Goal: Information Seeking & Learning: Learn about a topic

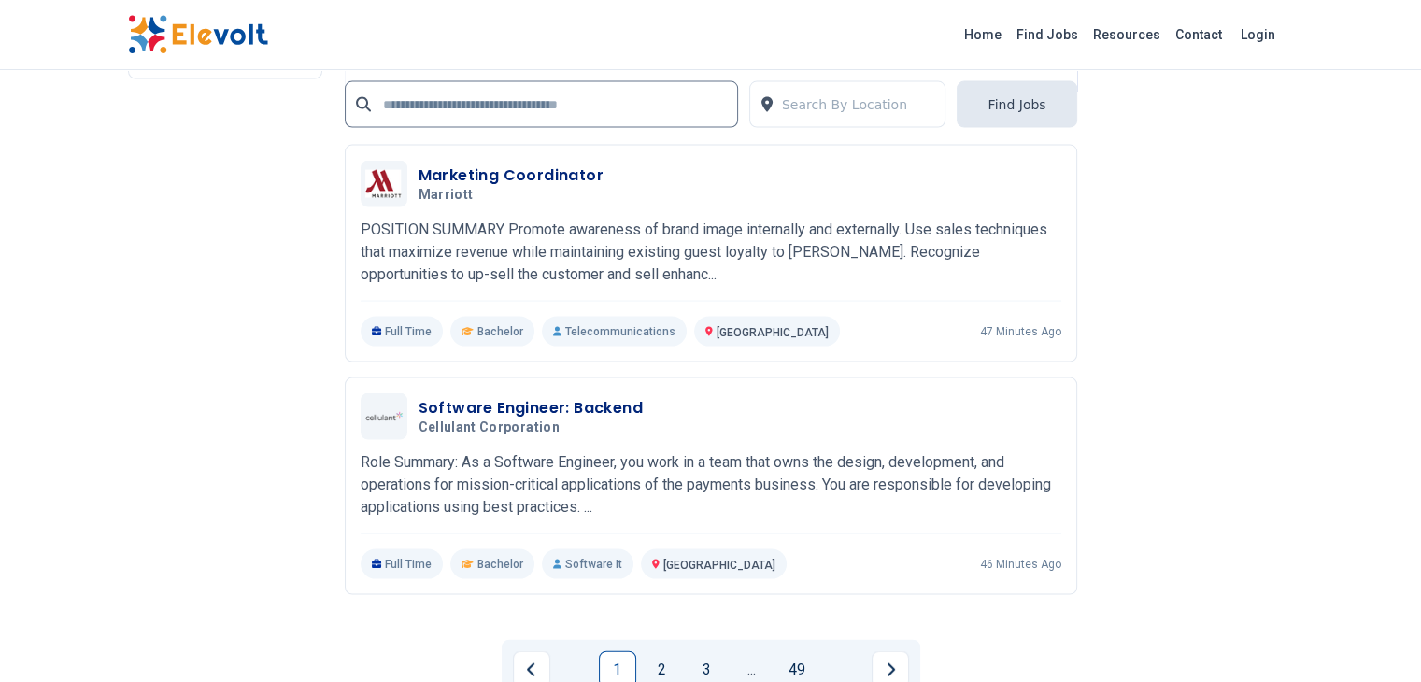
scroll to position [3831, 0]
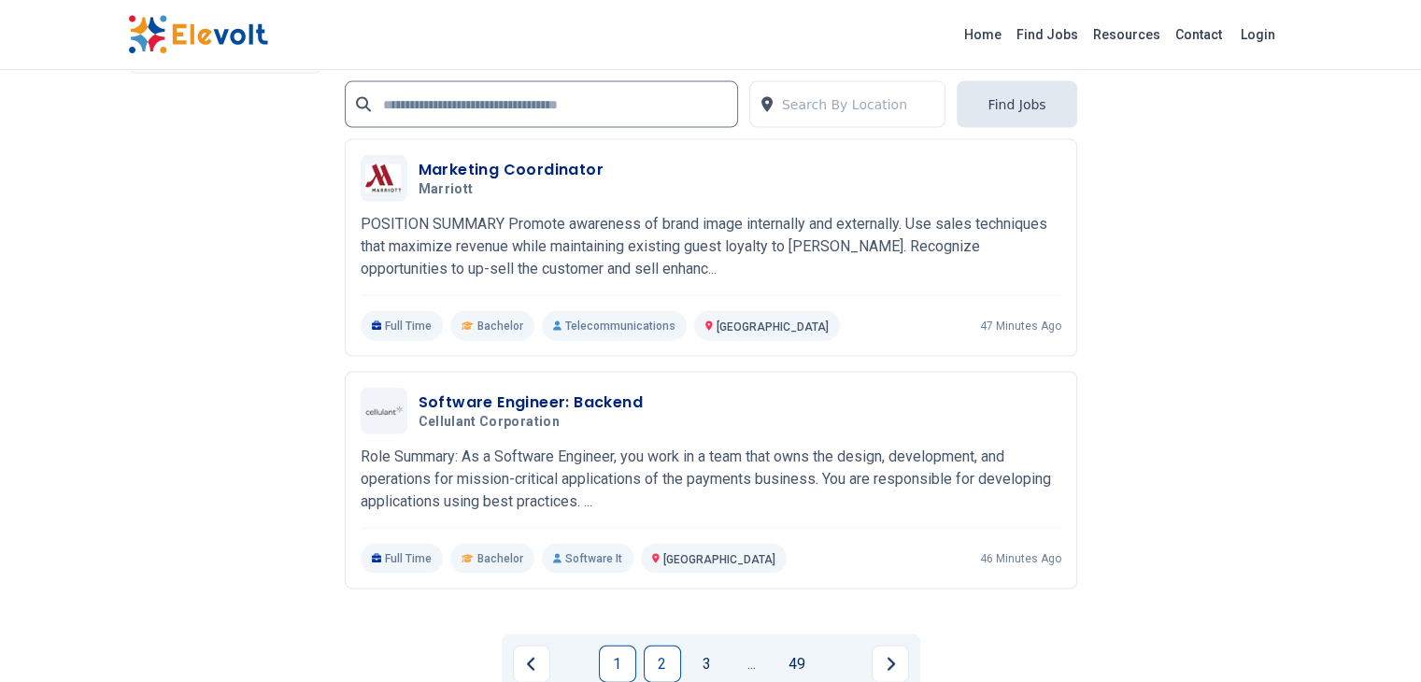
click at [662, 646] on link "2" at bounding box center [662, 664] width 37 height 37
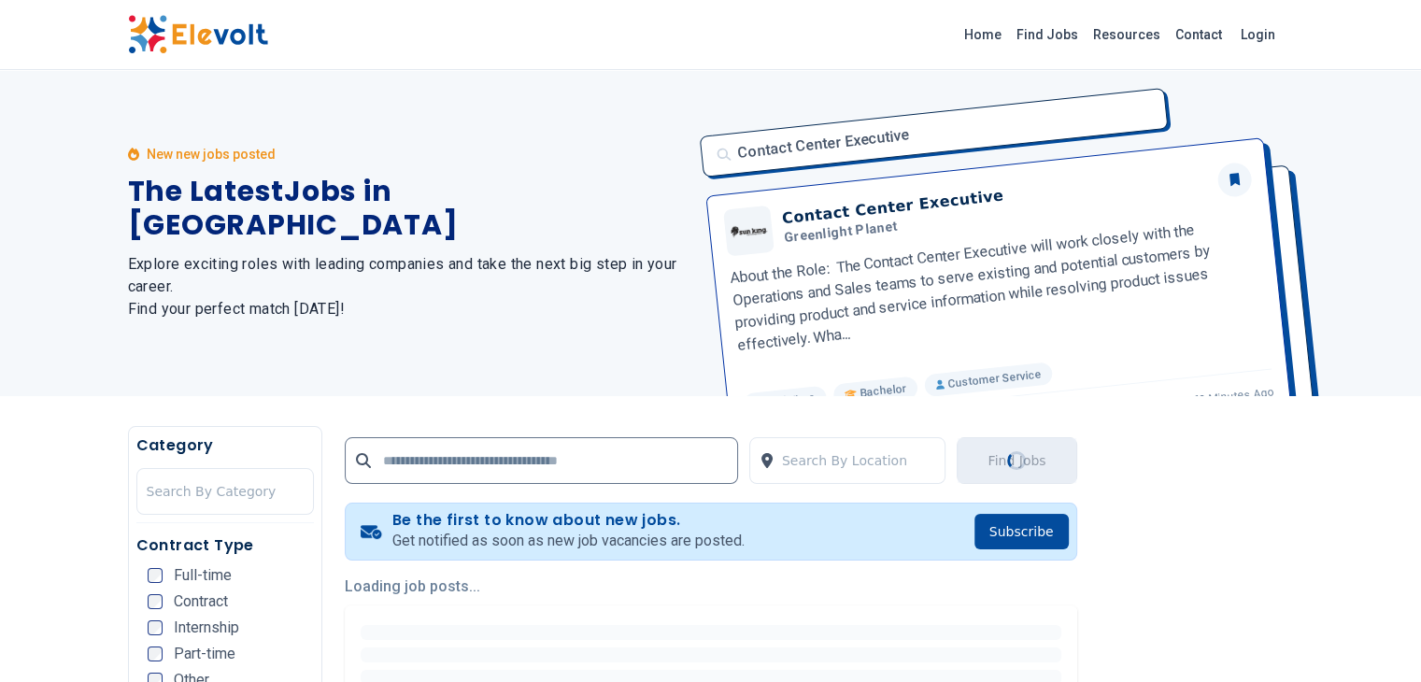
scroll to position [0, 0]
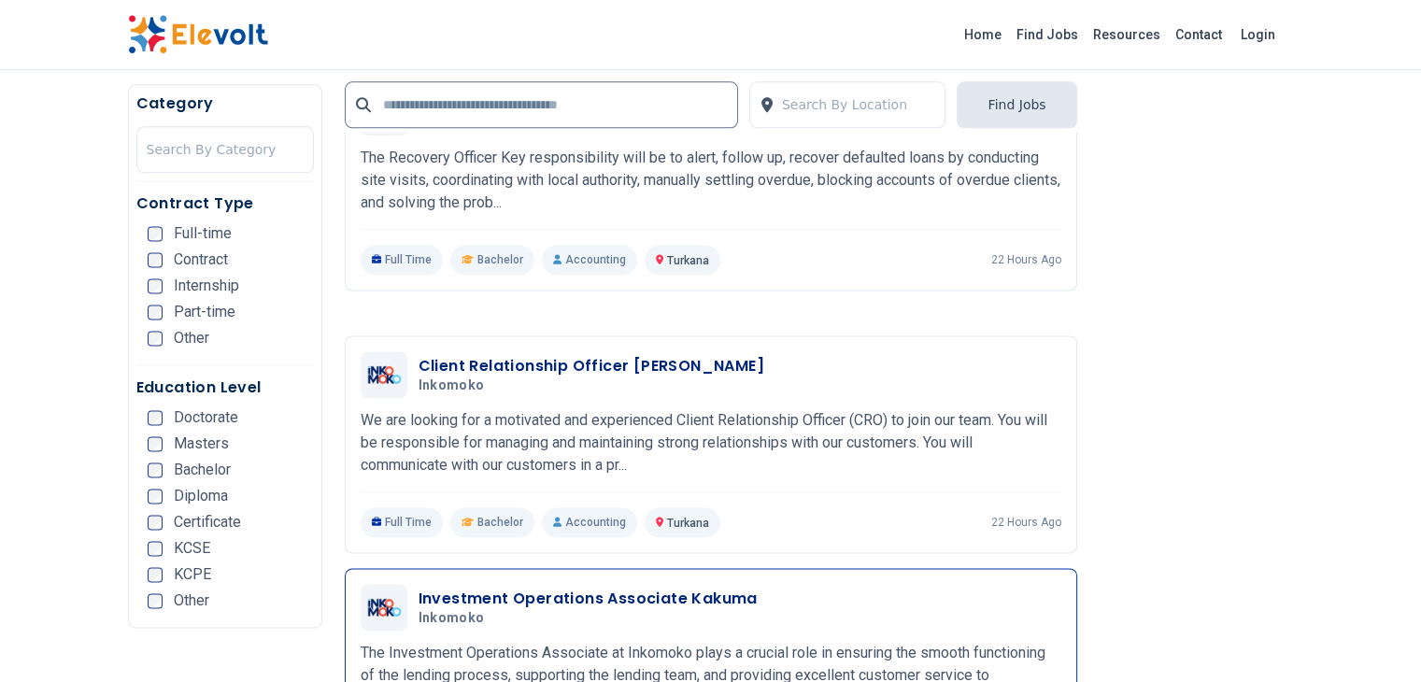
scroll to position [2430, 0]
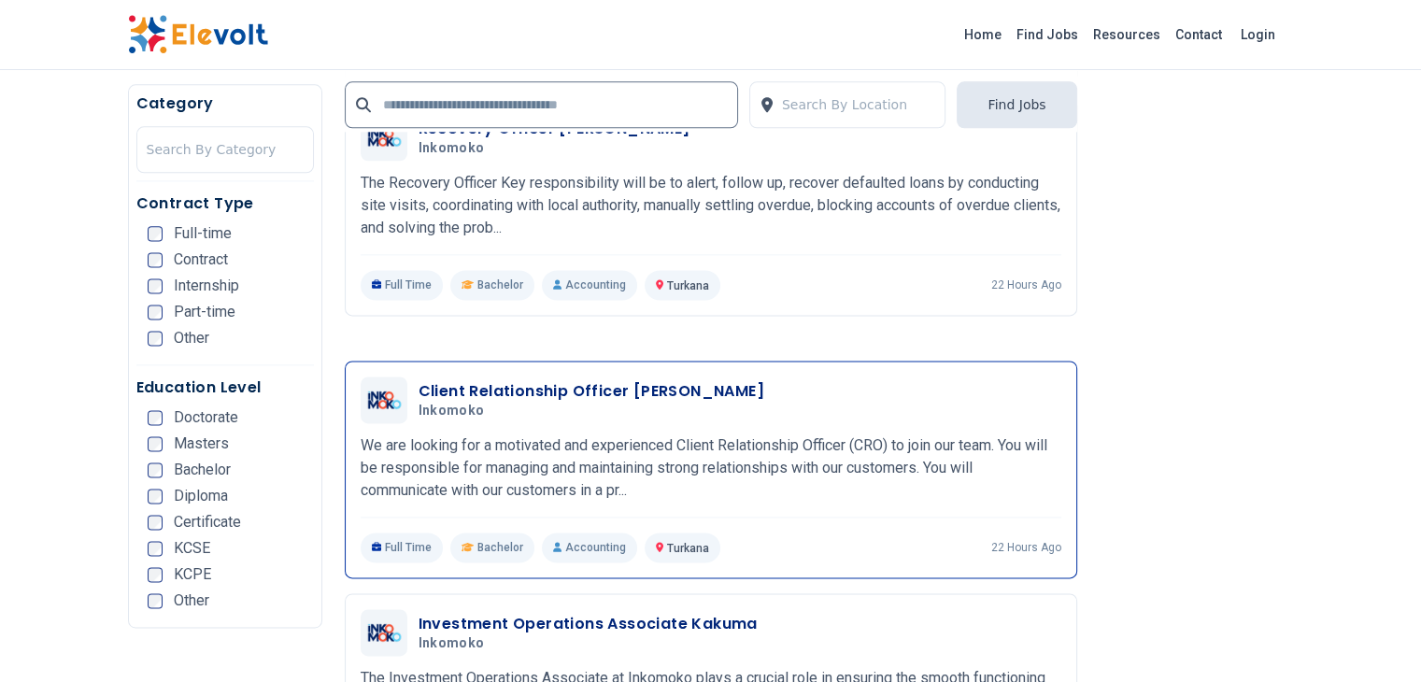
click at [1062, 435] on p "We are looking for a motivated and experienced Client Relationship Officer (CRO…" at bounding box center [711, 468] width 701 height 67
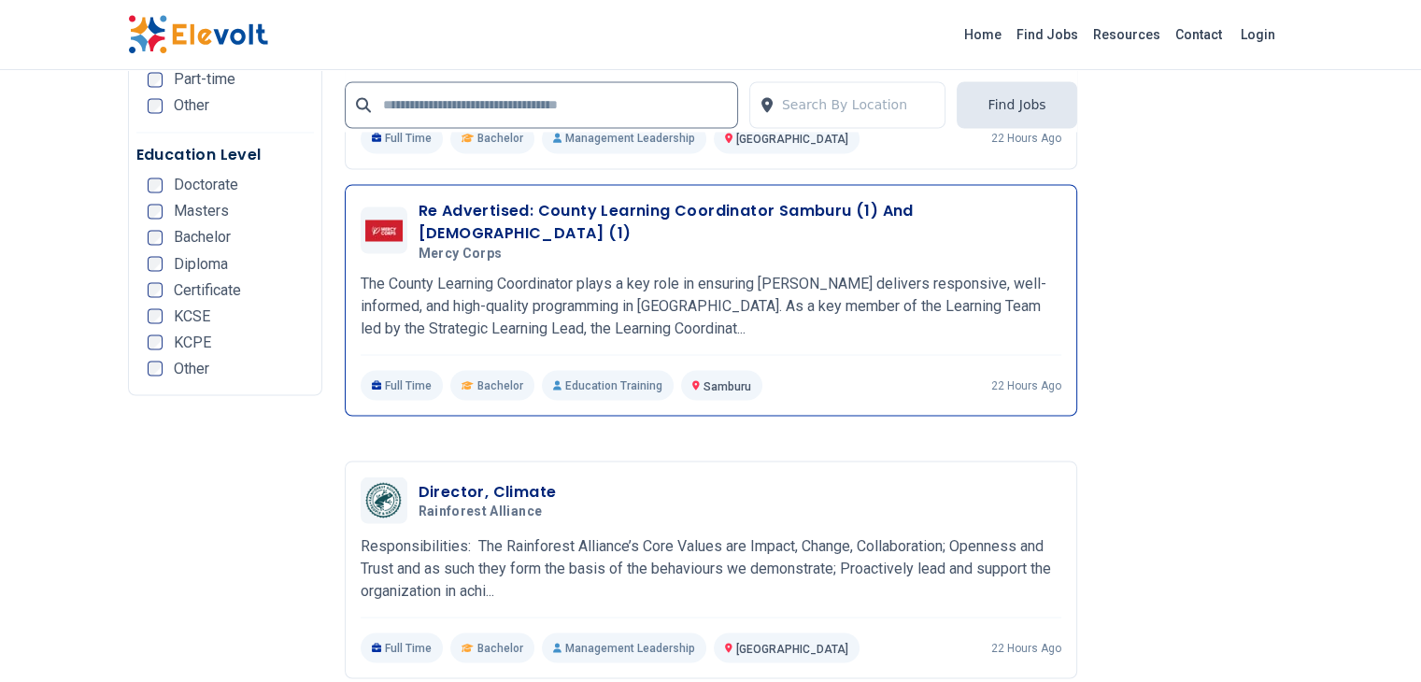
scroll to position [3458, 0]
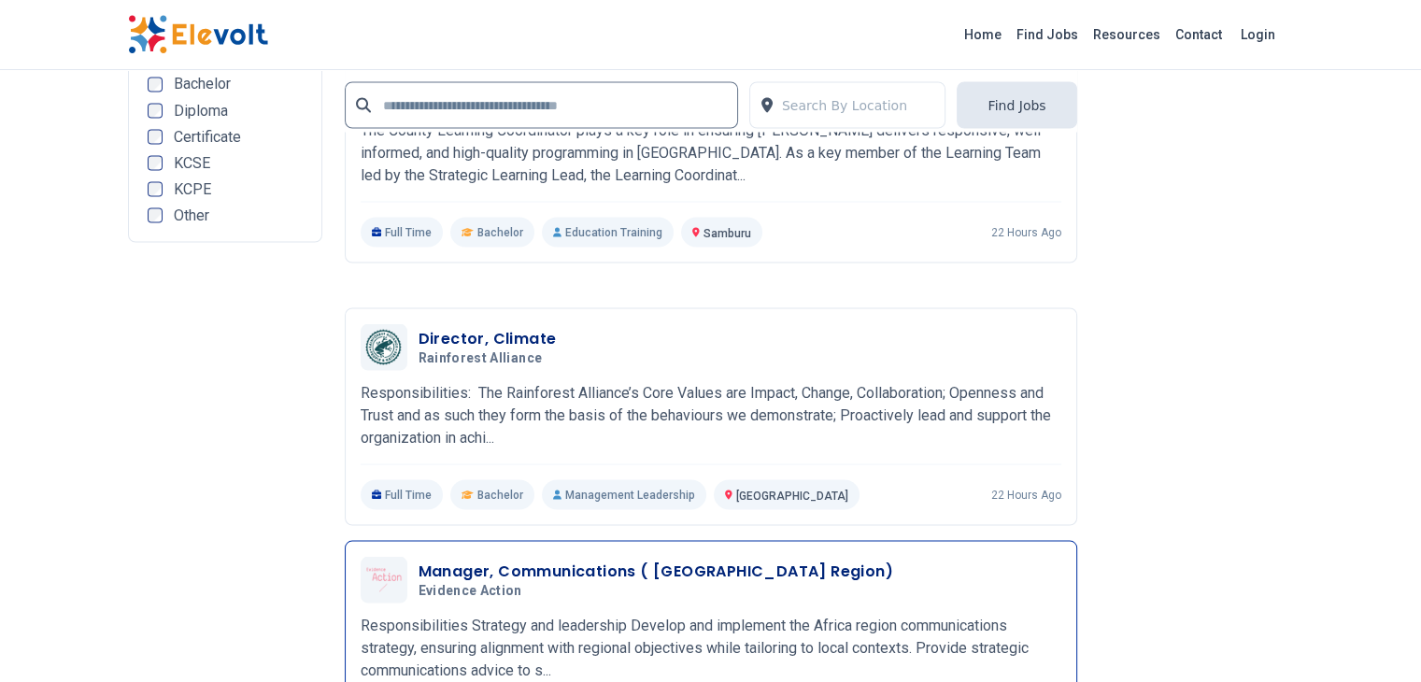
click at [503, 560] on h3 "Manager, Communications ( [GEOGRAPHIC_DATA] Region)" at bounding box center [656, 571] width 475 height 22
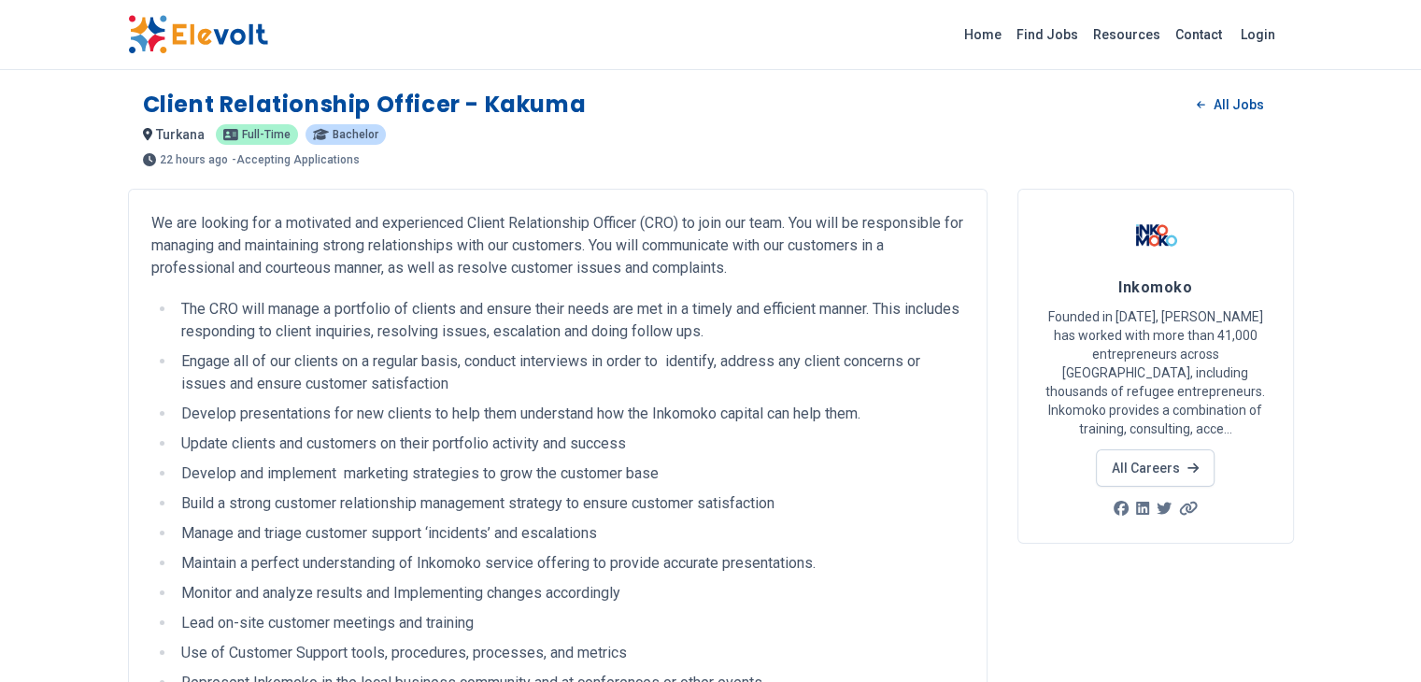
click at [695, 97] on div "Client Relationship Officer - Kakuma All Jobs" at bounding box center [711, 105] width 1136 height 30
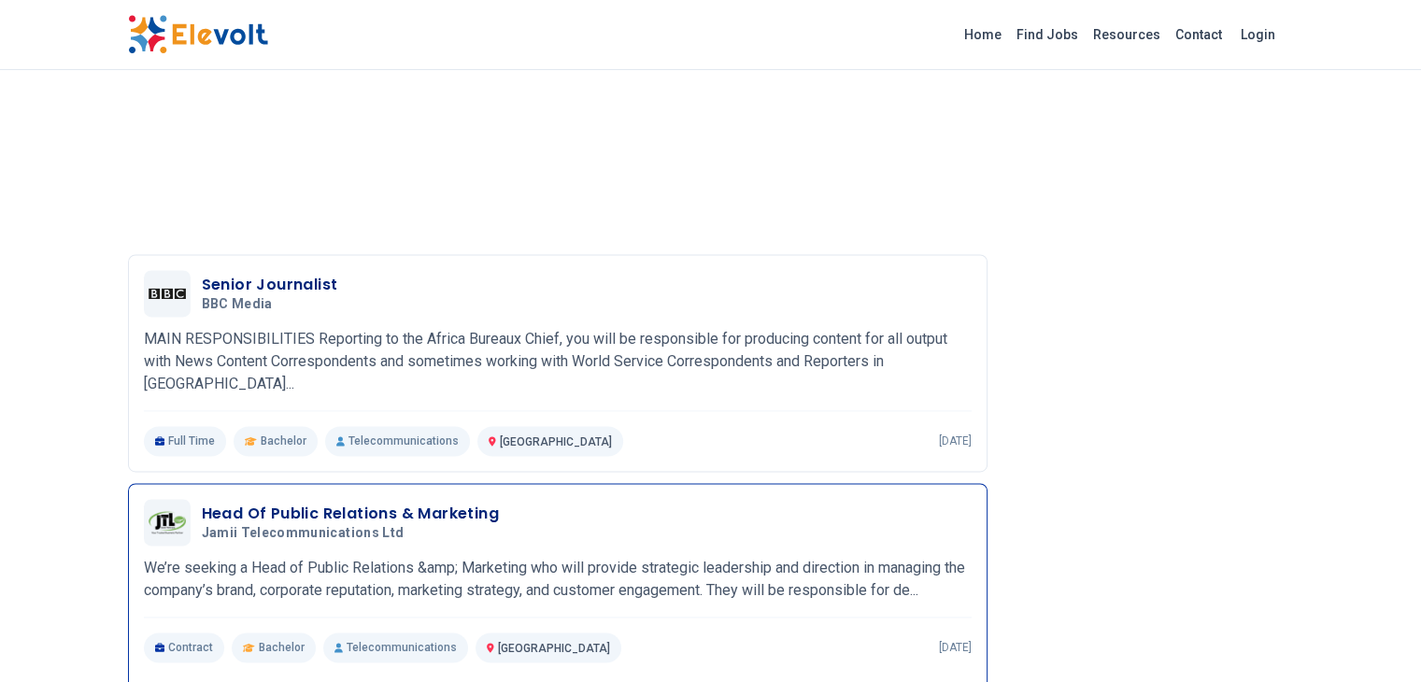
scroll to position [2564, 0]
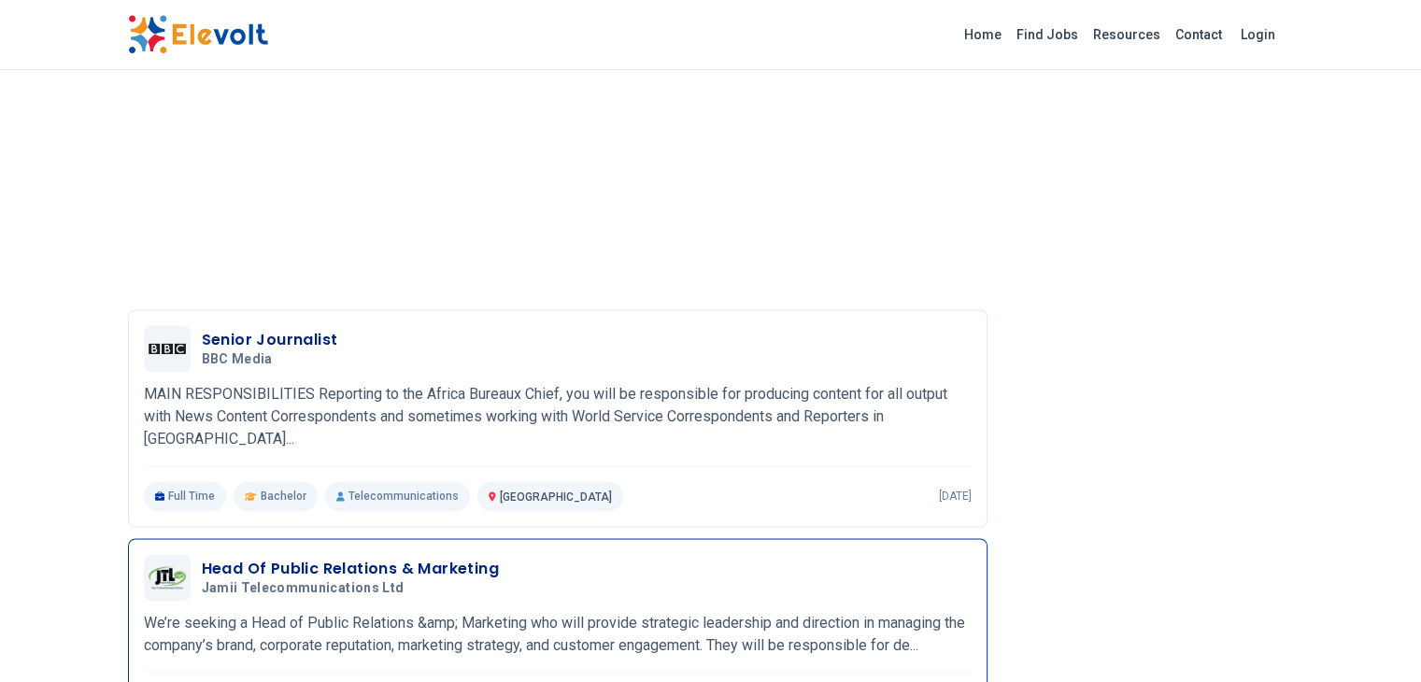
click at [697, 612] on p "We’re seeking a Head of Public Relations &amp; Marketing who will provide strat…" at bounding box center [558, 634] width 828 height 45
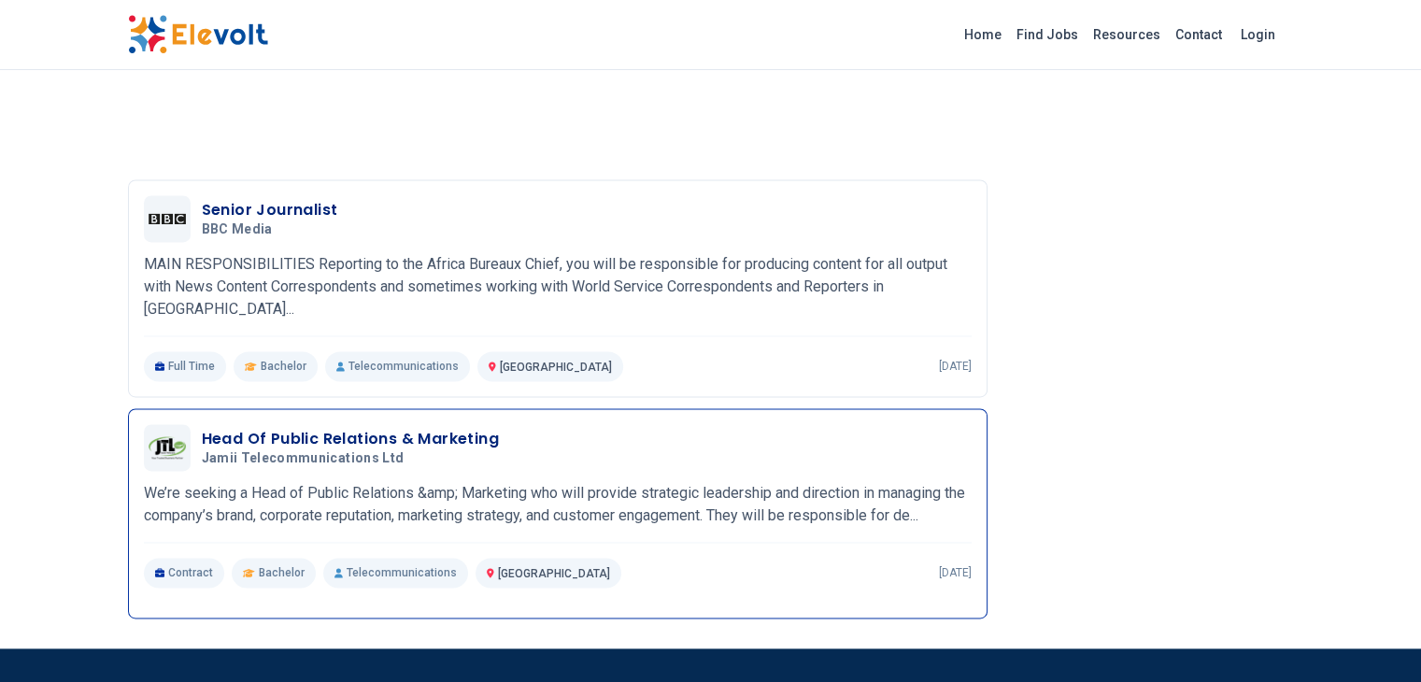
scroll to position [2751, 0]
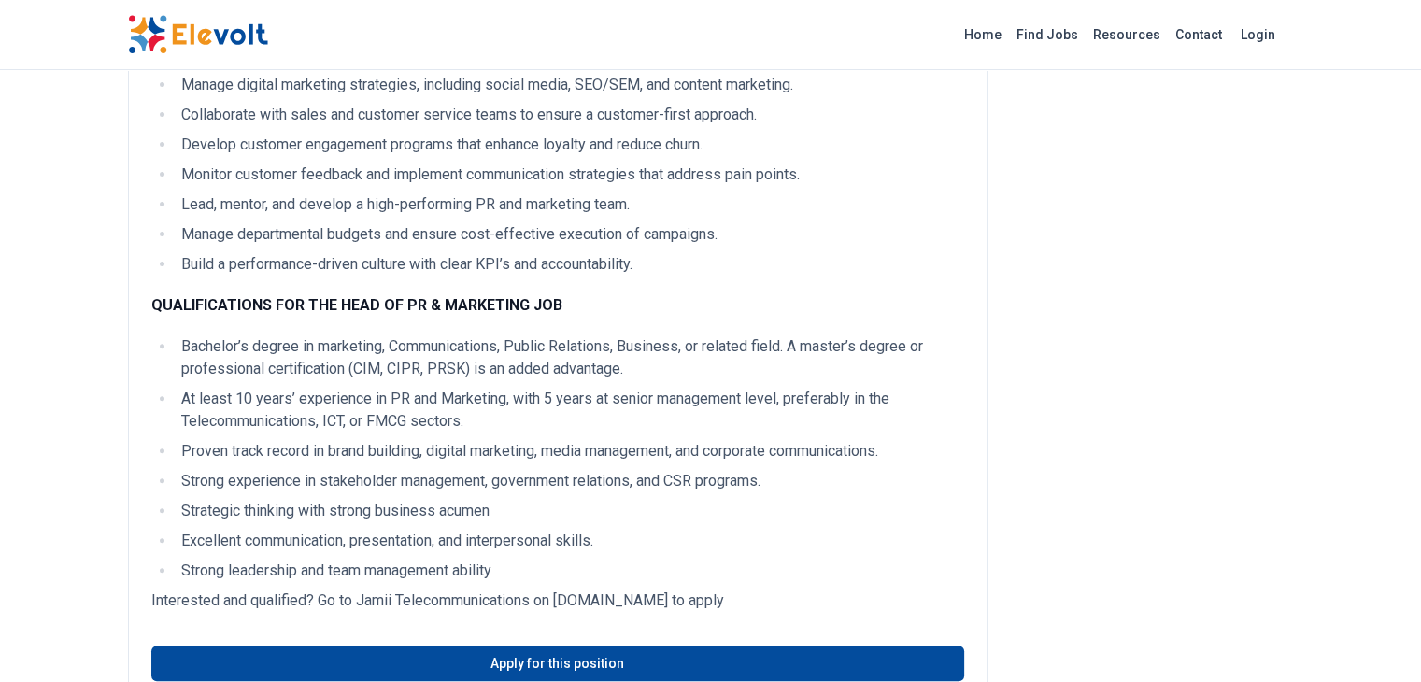
scroll to position [516, 0]
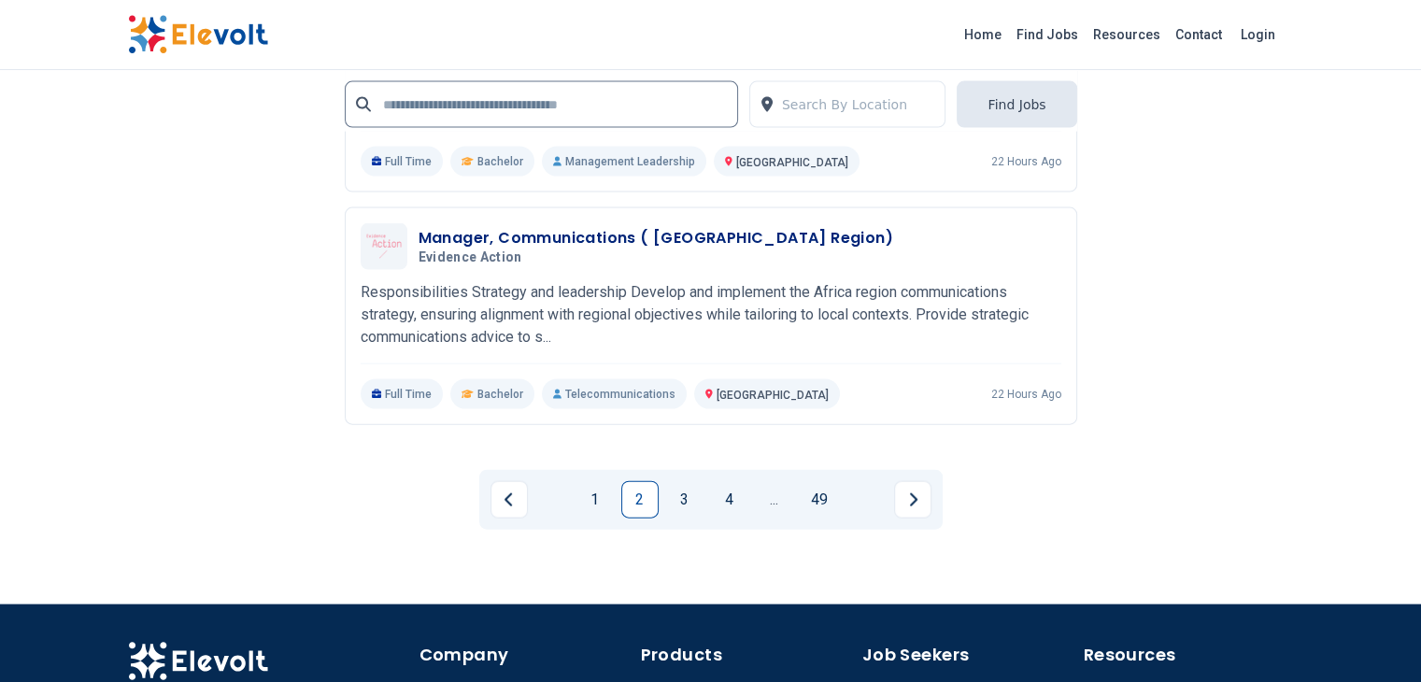
scroll to position [4069, 0]
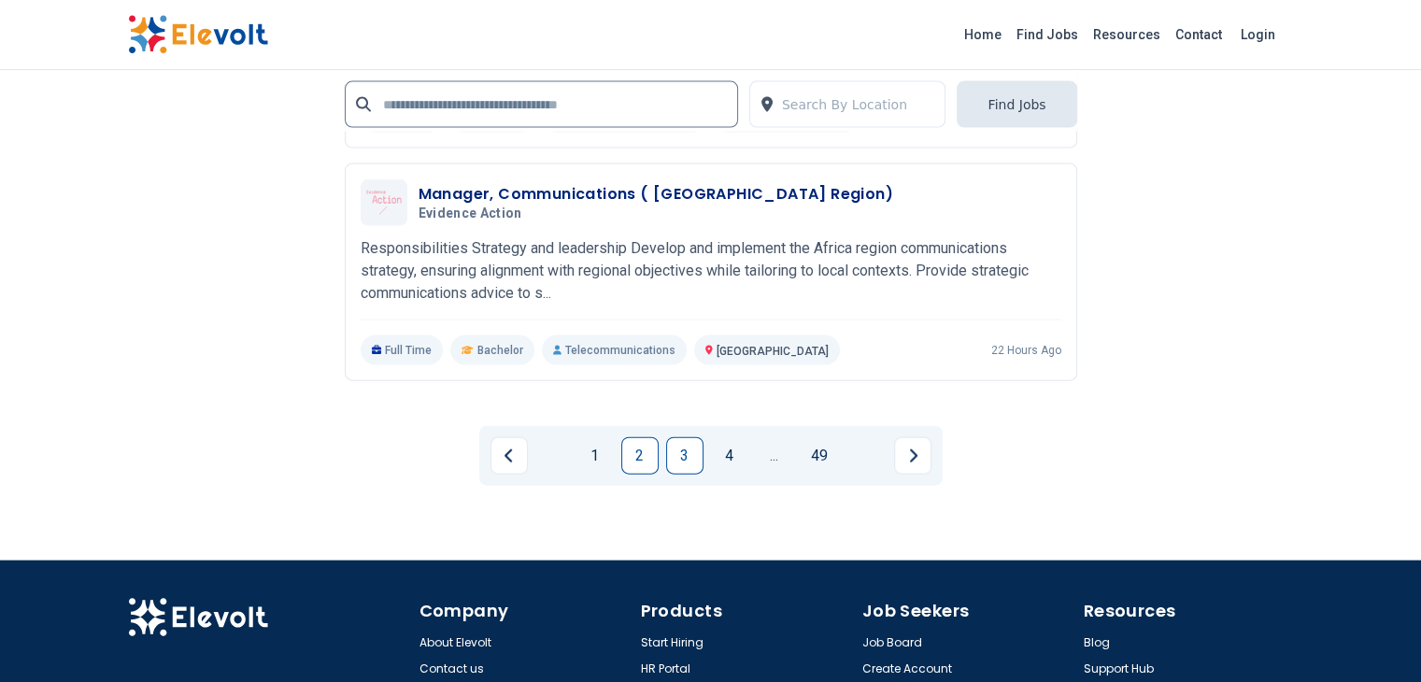
click at [689, 437] on link "3" at bounding box center [684, 455] width 37 height 37
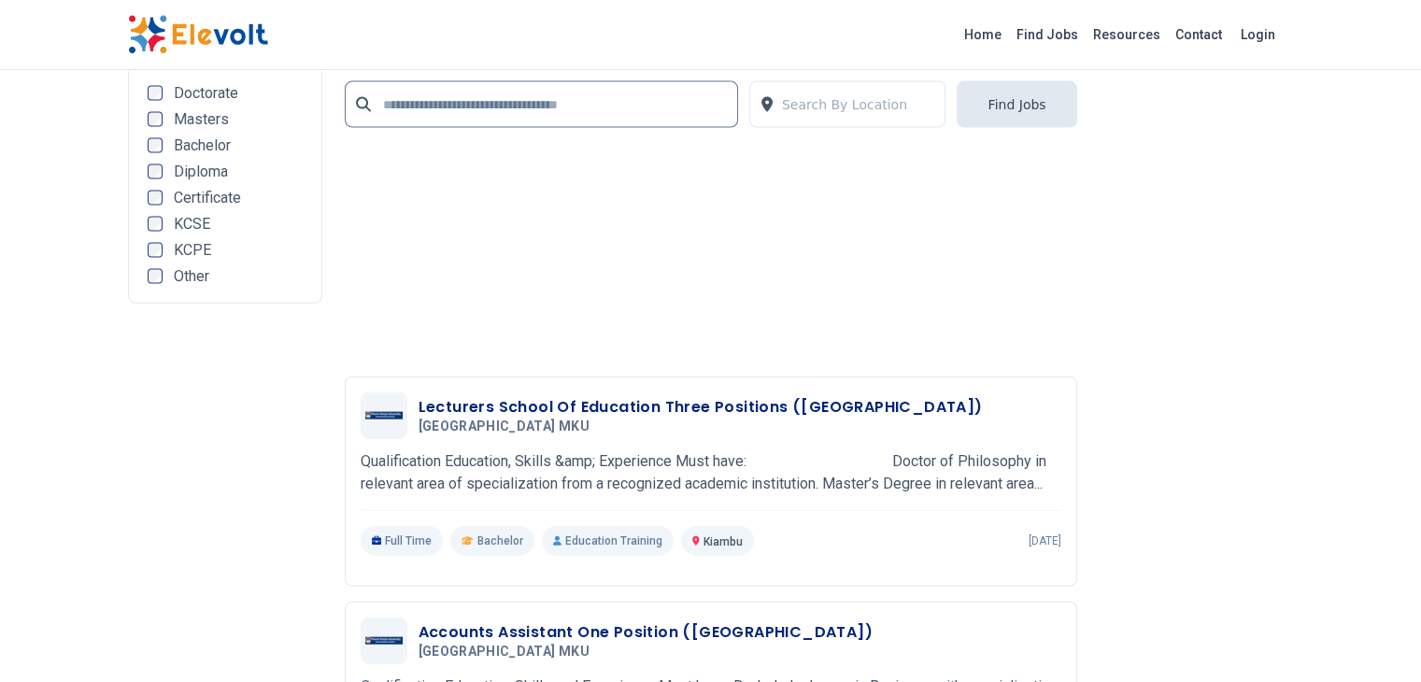
scroll to position [4392, 0]
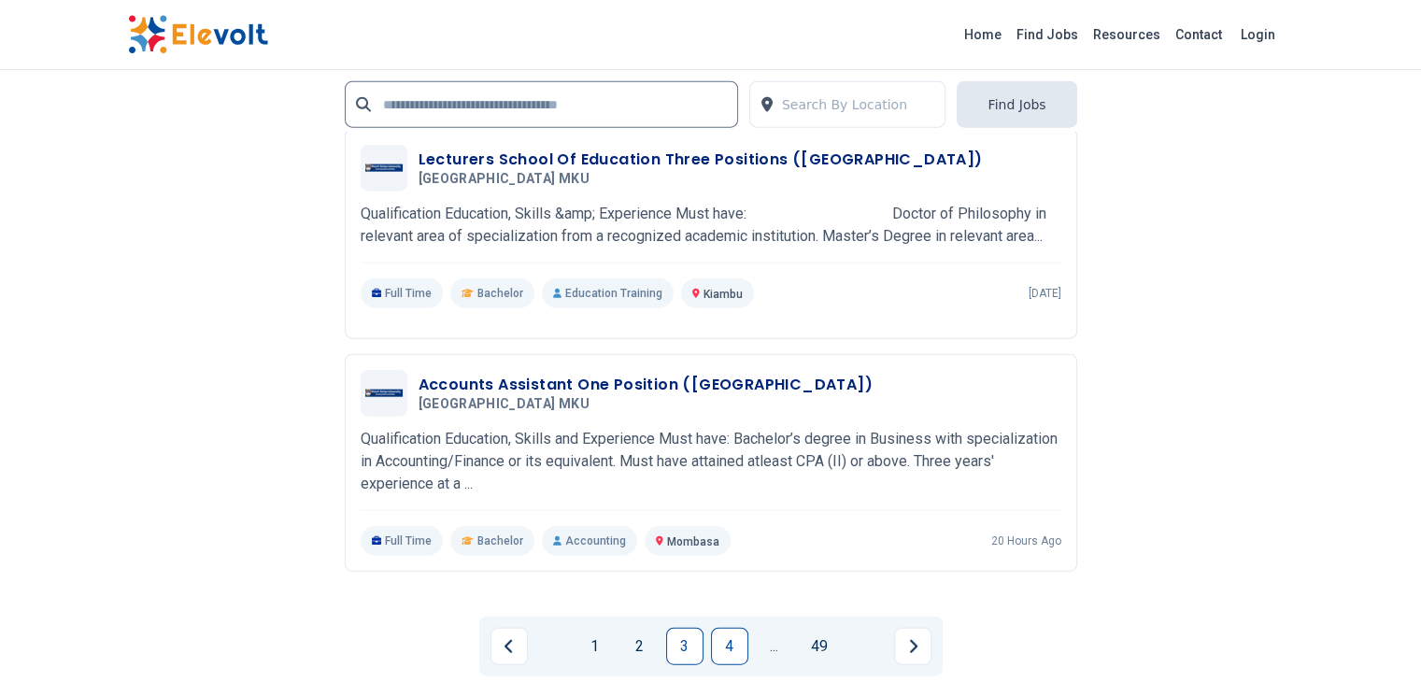
click at [729, 628] on link "4" at bounding box center [729, 646] width 37 height 37
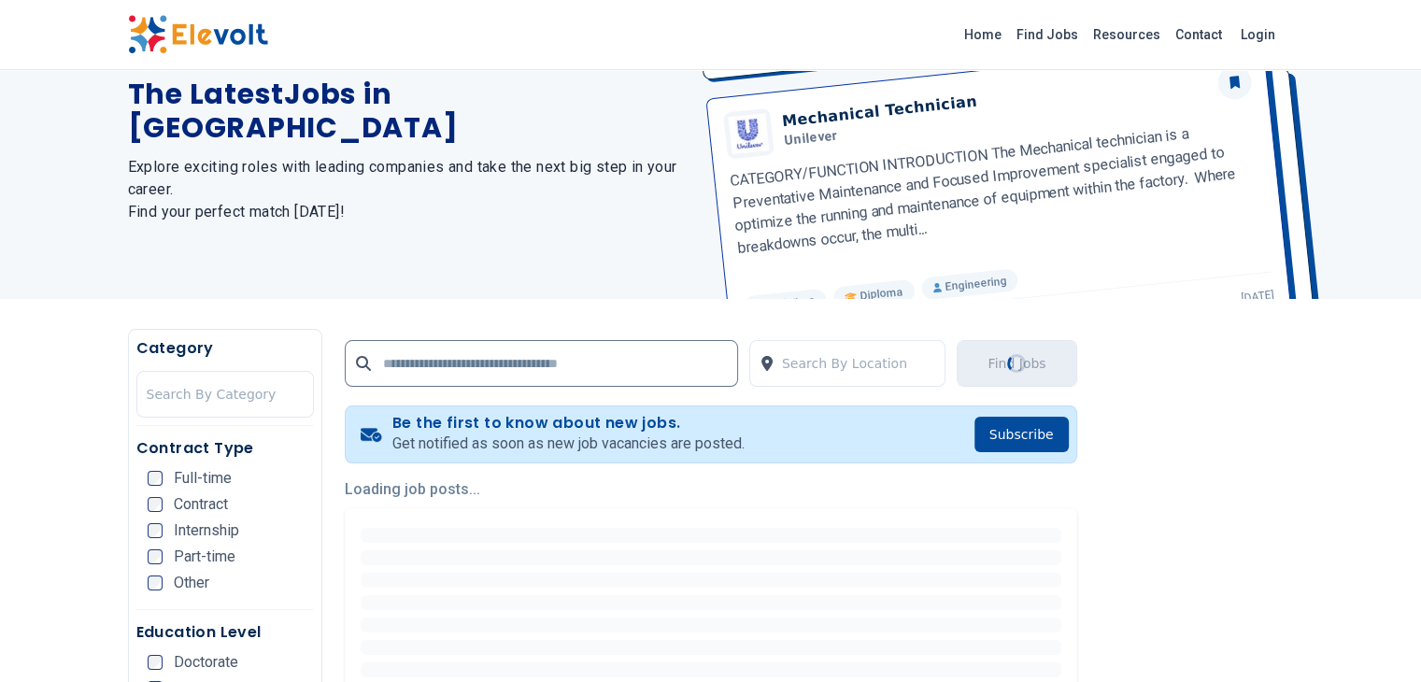
scroll to position [374, 0]
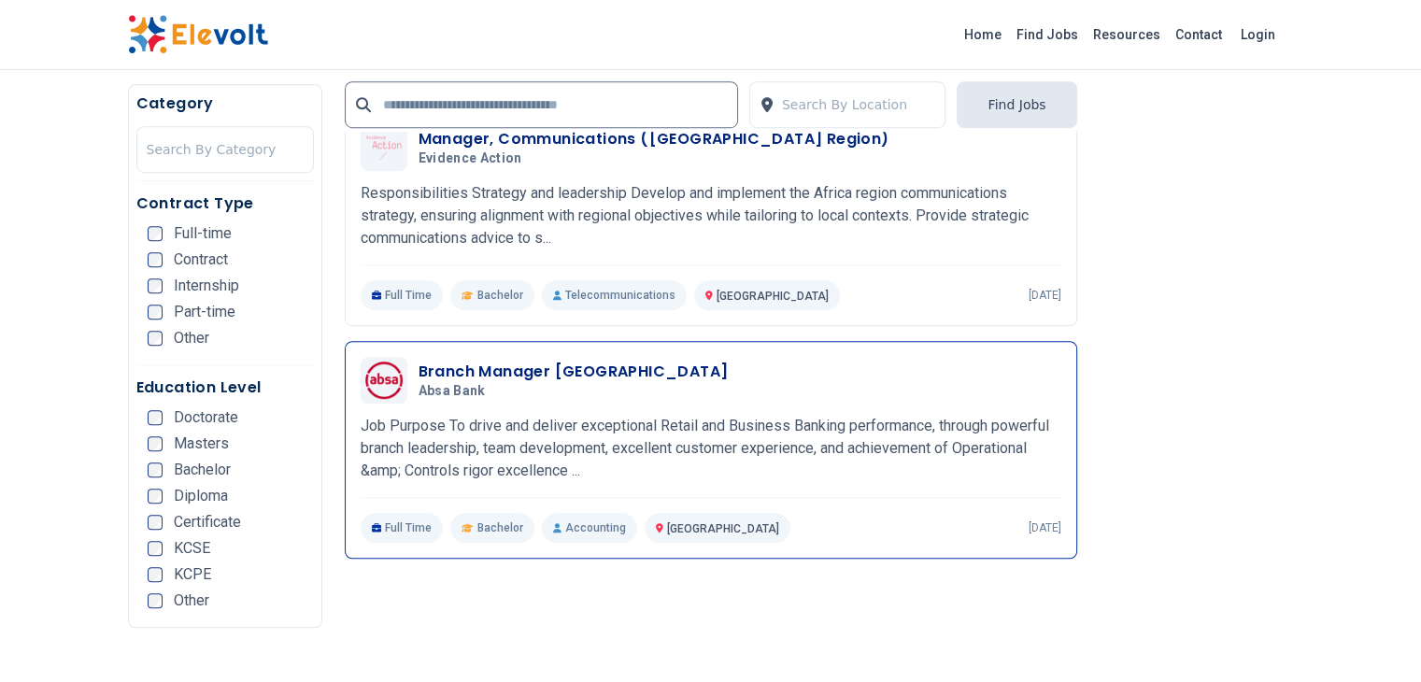
scroll to position [1215, 0]
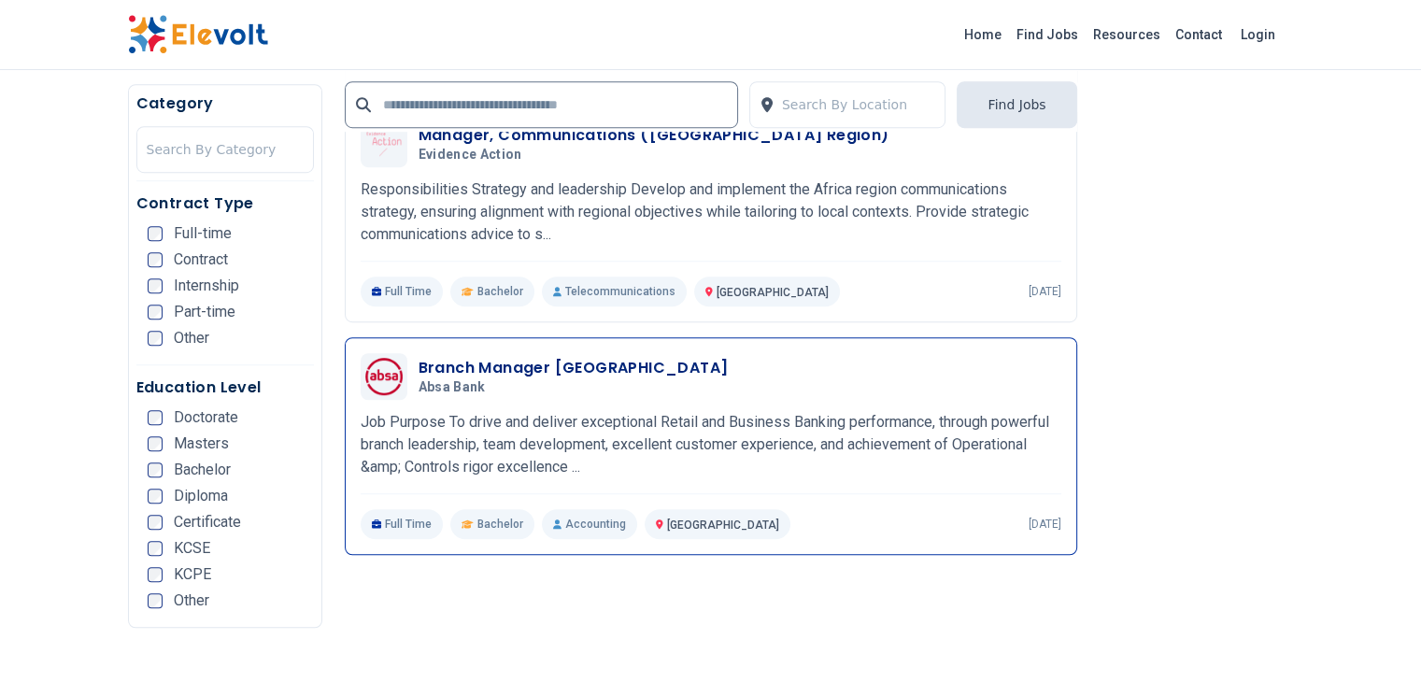
click at [1058, 418] on p "Job Purpose To drive and deliver exceptional Retail and Business Banking perfor…" at bounding box center [711, 444] width 701 height 67
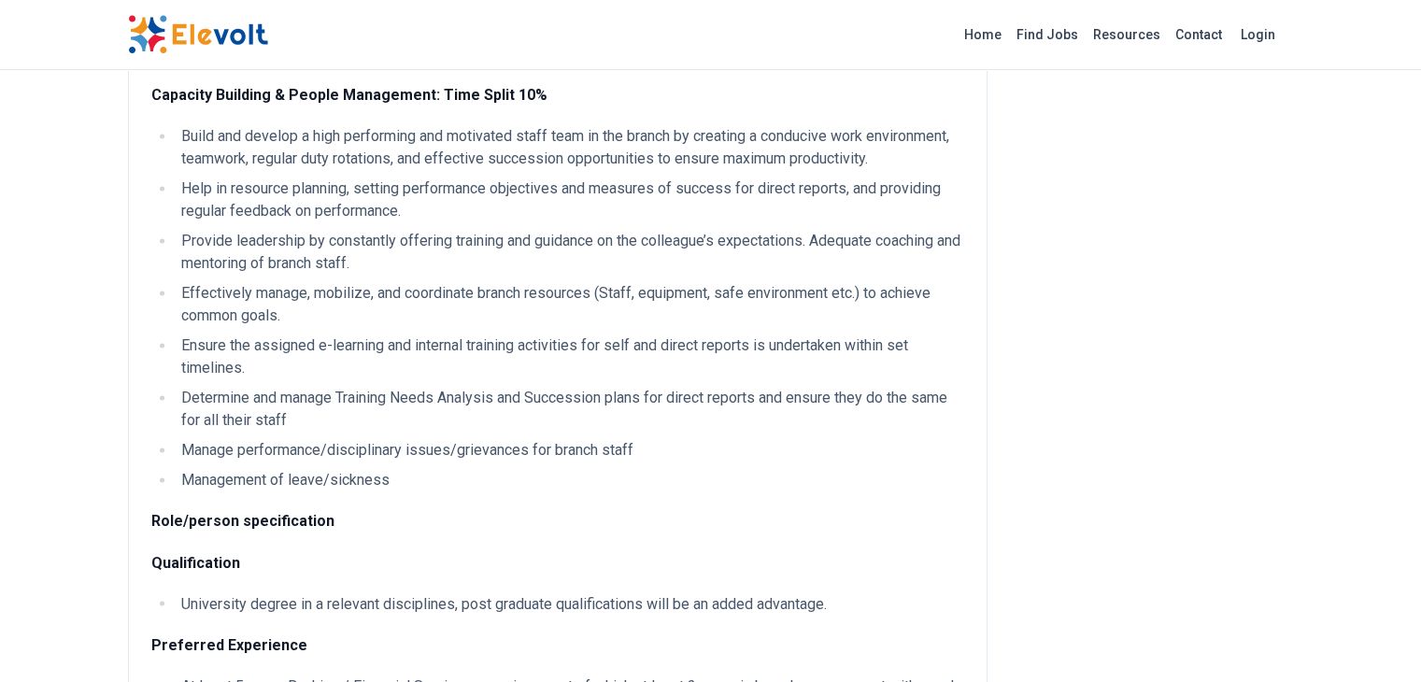
scroll to position [3084, 0]
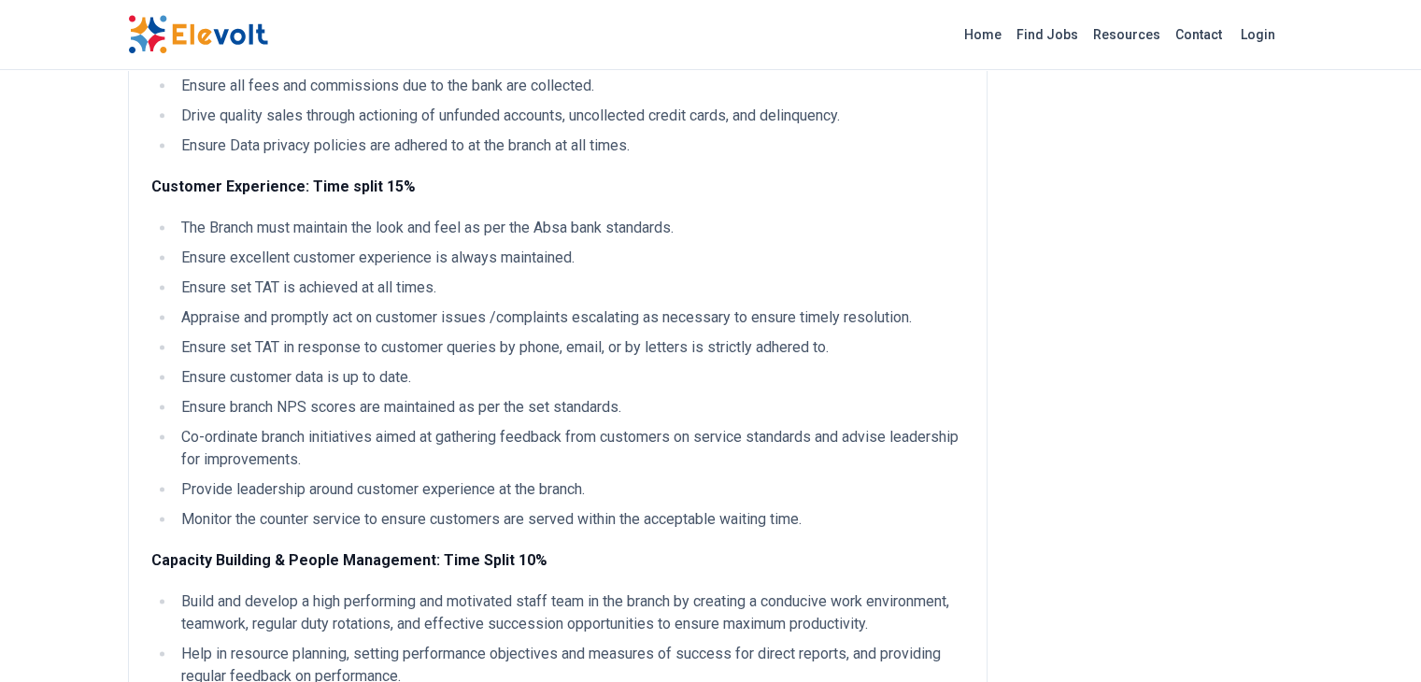
scroll to position [2430, 0]
